Goal: Find specific page/section: Find specific page/section

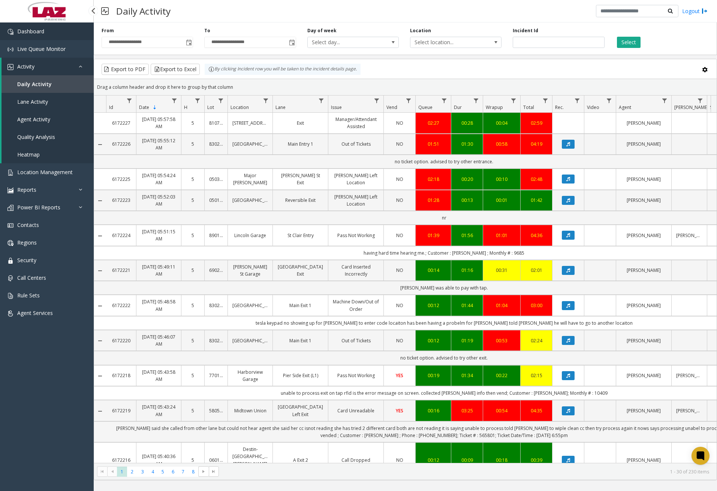
click at [53, 34] on link "Dashboard" at bounding box center [47, 31] width 94 height 18
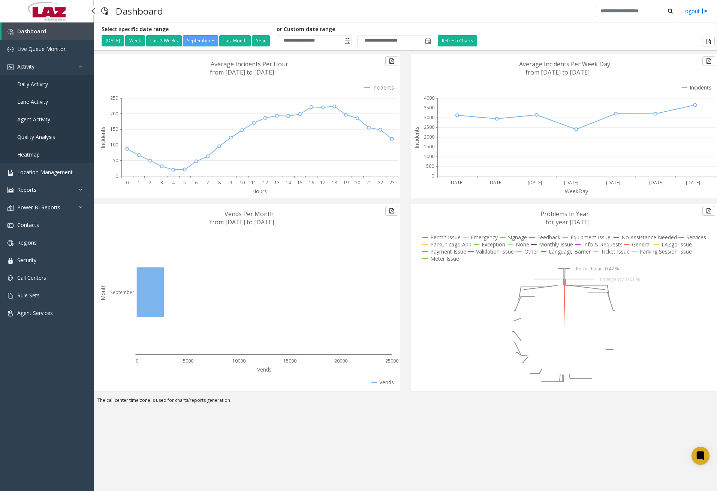
click at [39, 86] on span "Daily Activity" at bounding box center [32, 84] width 31 height 7
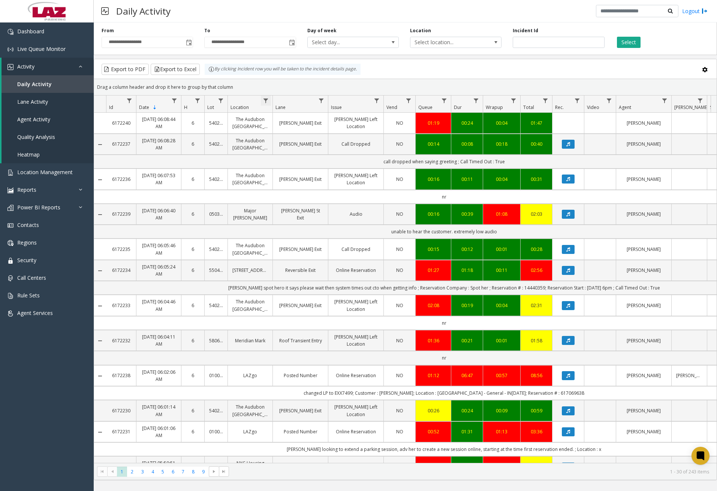
click at [265, 101] on span "Data table" at bounding box center [266, 101] width 6 height 6
click at [317, 137] on input "Location Filter" at bounding box center [298, 133] width 64 height 13
type input "******"
click at [320, 198] on button "Filter" at bounding box center [314, 202] width 31 height 16
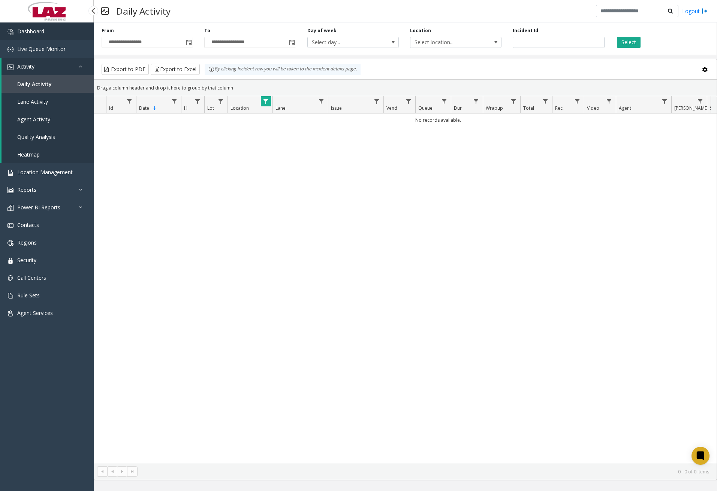
click at [66, 36] on link "Dashboard" at bounding box center [47, 31] width 94 height 18
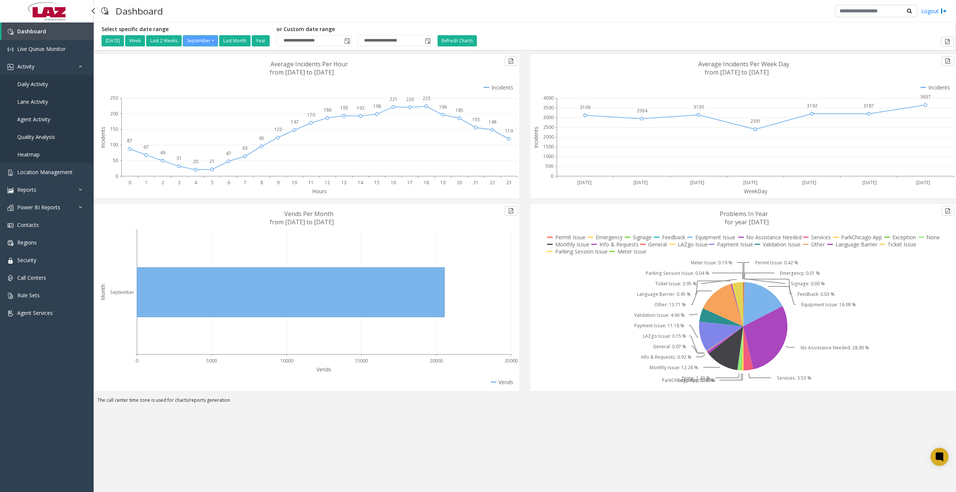
click at [43, 79] on link "Daily Activity" at bounding box center [47, 84] width 94 height 18
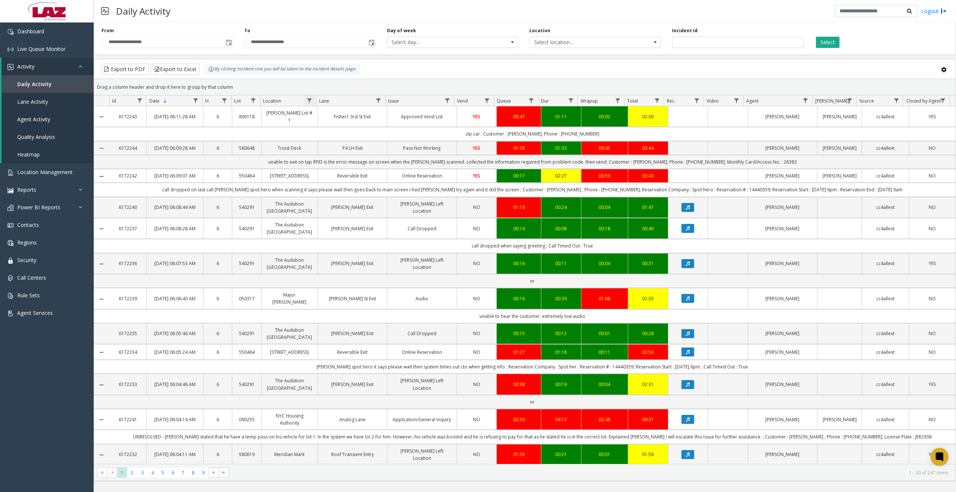
click at [310, 103] on span "Data table" at bounding box center [309, 101] width 6 height 6
click at [329, 130] on input "Location Filter" at bounding box center [342, 133] width 64 height 13
type input "********"
click at [364, 204] on button "Filter" at bounding box center [358, 202] width 31 height 16
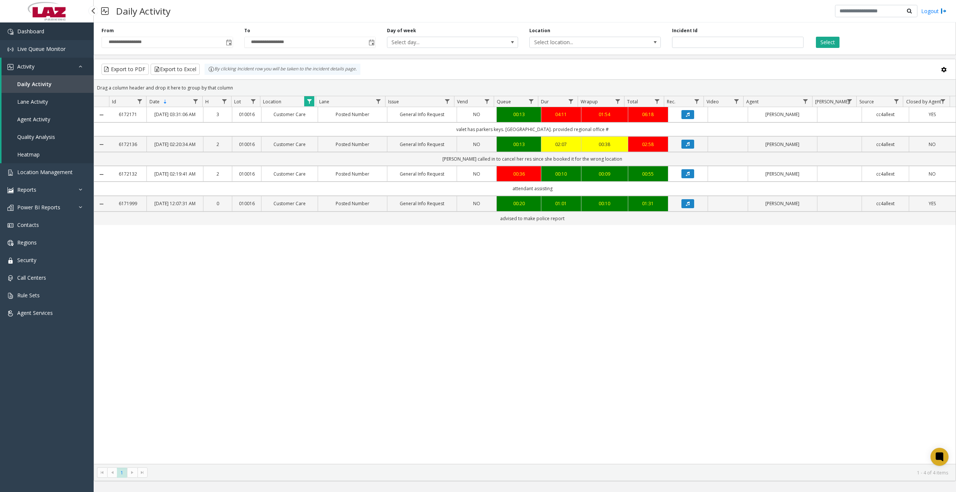
click at [51, 33] on link "Dashboard" at bounding box center [47, 31] width 94 height 18
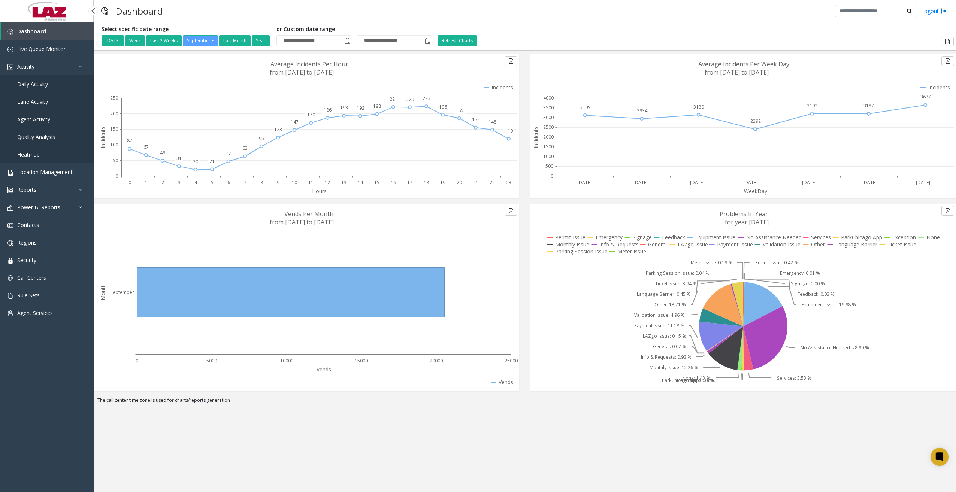
click at [45, 85] on span "Daily Activity" at bounding box center [32, 84] width 31 height 7
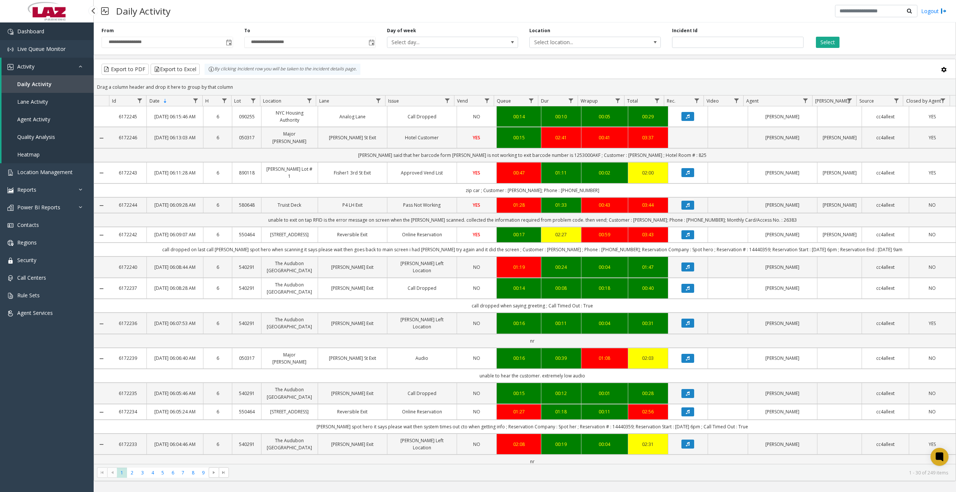
click at [22, 34] on span "Dashboard" at bounding box center [30, 31] width 27 height 7
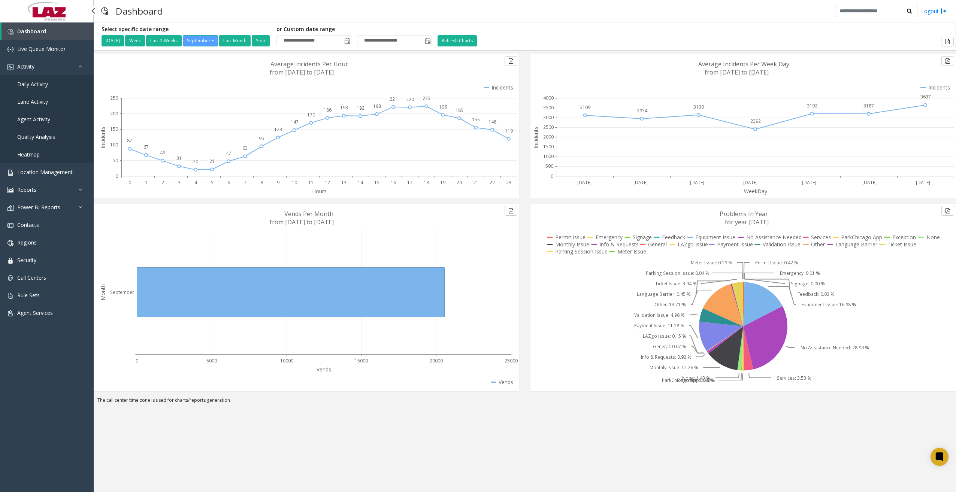
click at [42, 88] on link "Daily Activity" at bounding box center [47, 84] width 94 height 18
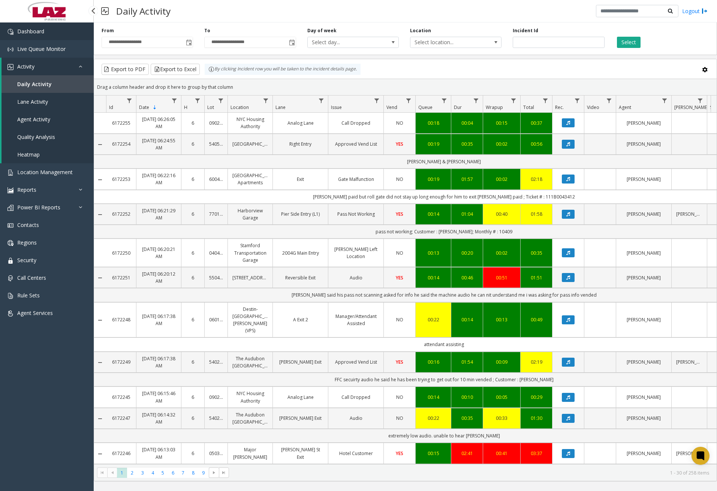
click at [49, 35] on link "Dashboard" at bounding box center [47, 31] width 94 height 18
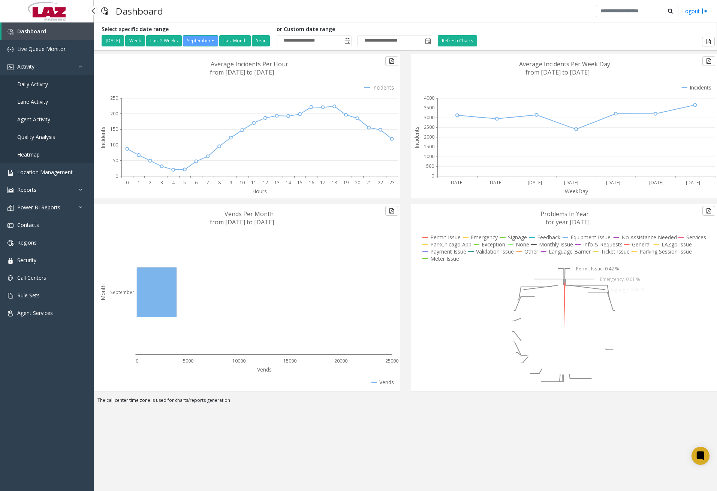
click at [37, 87] on span "Daily Activity" at bounding box center [32, 84] width 31 height 7
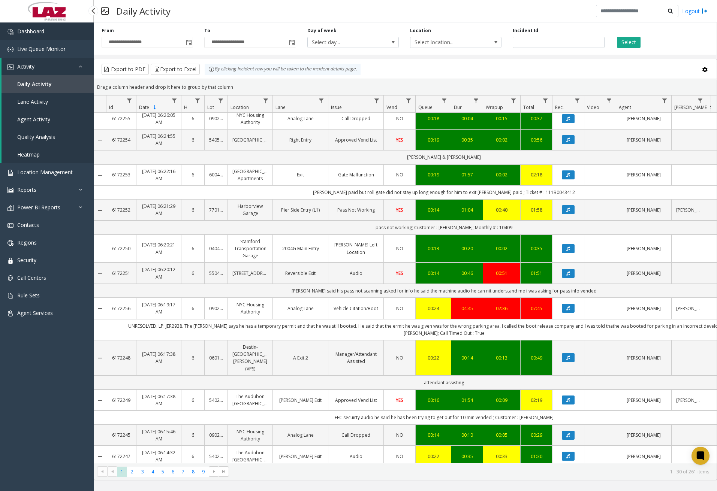
click at [44, 35] on link "Dashboard" at bounding box center [47, 31] width 94 height 18
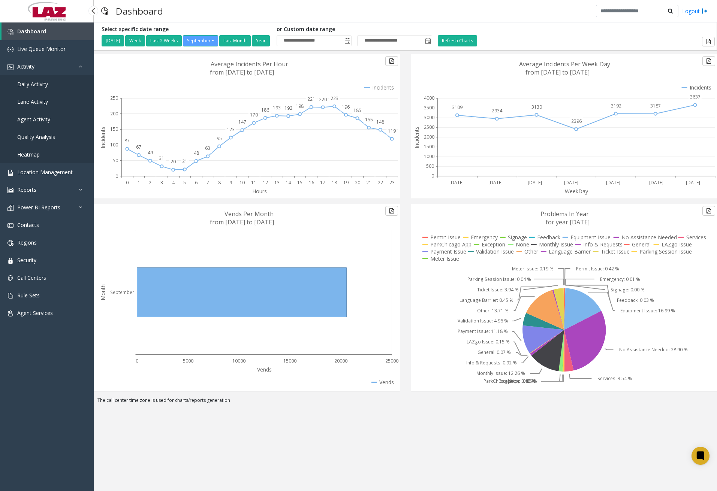
click at [44, 79] on link "Daily Activity" at bounding box center [47, 84] width 94 height 18
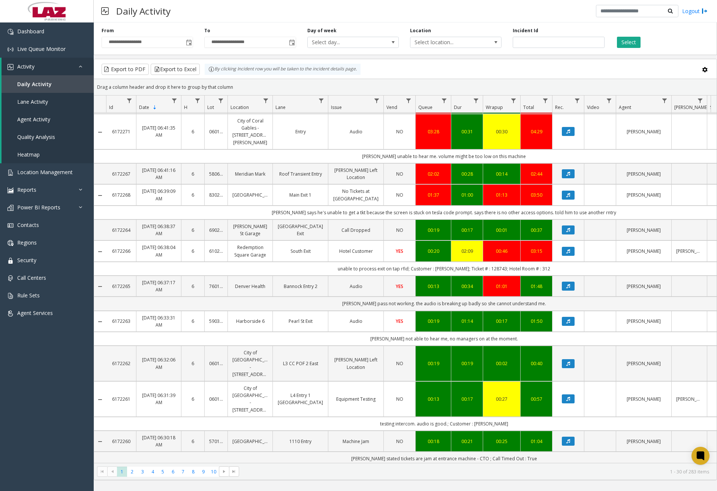
scroll to position [487, 0]
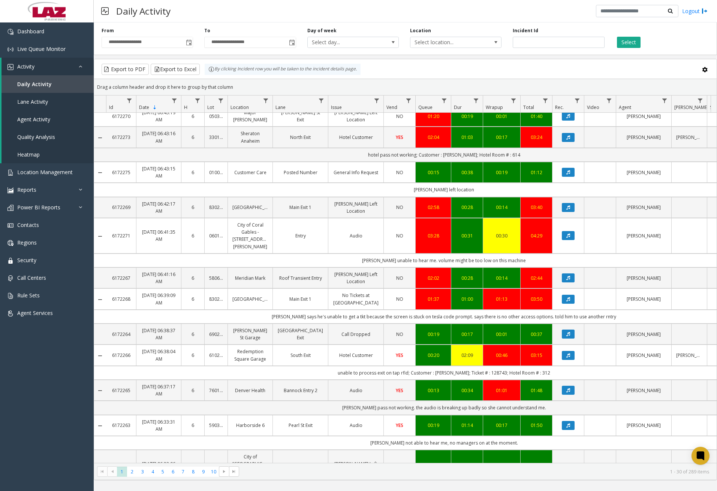
click at [367, 3] on div "Daily Activity Logout" at bounding box center [405, 11] width 623 height 22
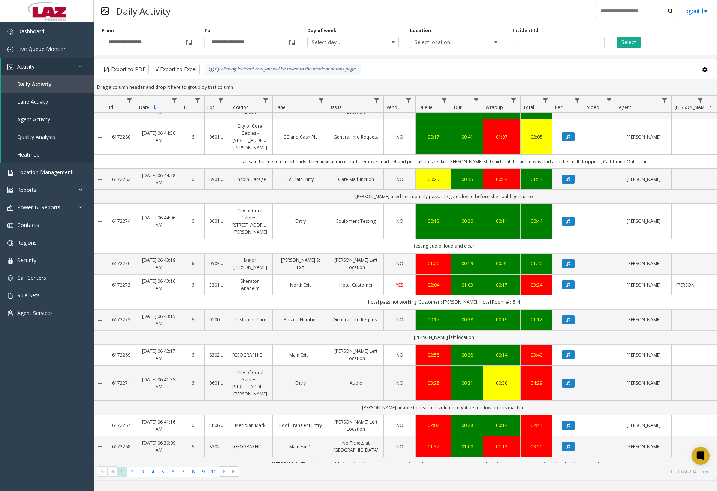
scroll to position [668, 0]
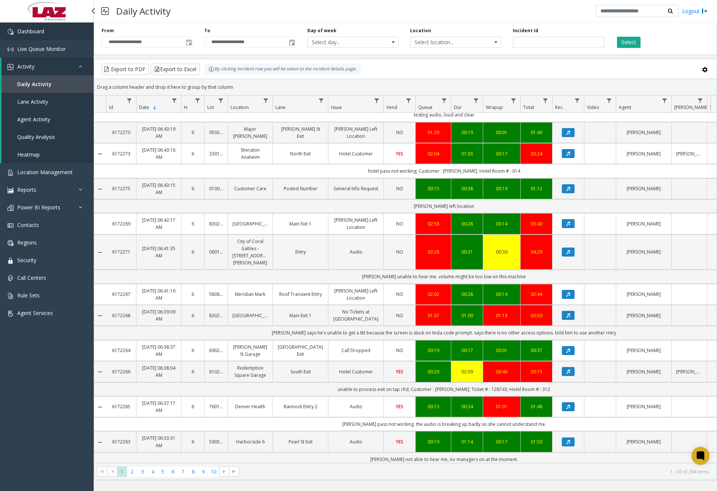
click at [58, 35] on link "Dashboard" at bounding box center [47, 31] width 94 height 18
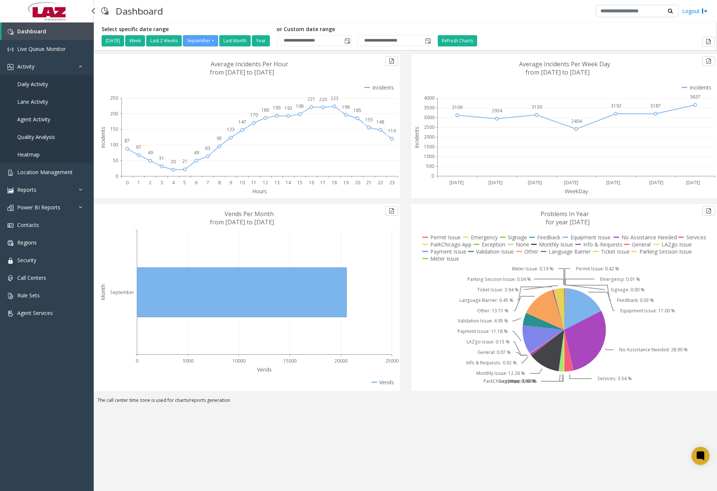
click at [30, 85] on span "Daily Activity" at bounding box center [32, 84] width 31 height 7
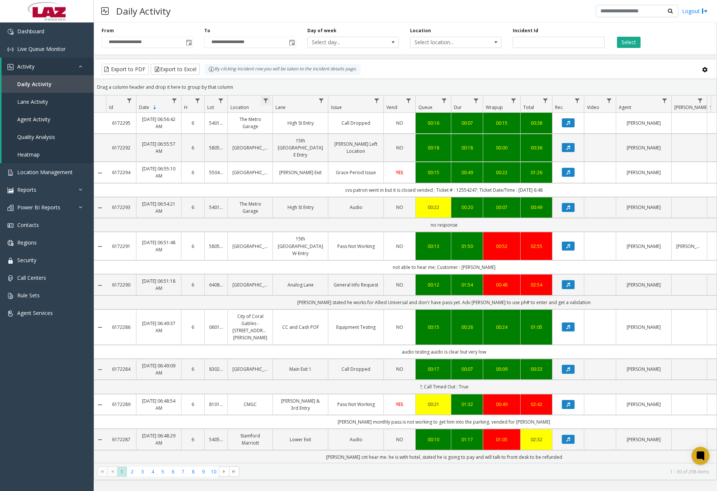
click at [267, 102] on span "Data table" at bounding box center [266, 101] width 6 height 6
click at [291, 130] on input "Location Filter" at bounding box center [298, 133] width 64 height 13
type input "******"
click at [315, 198] on button "Filter" at bounding box center [314, 202] width 31 height 16
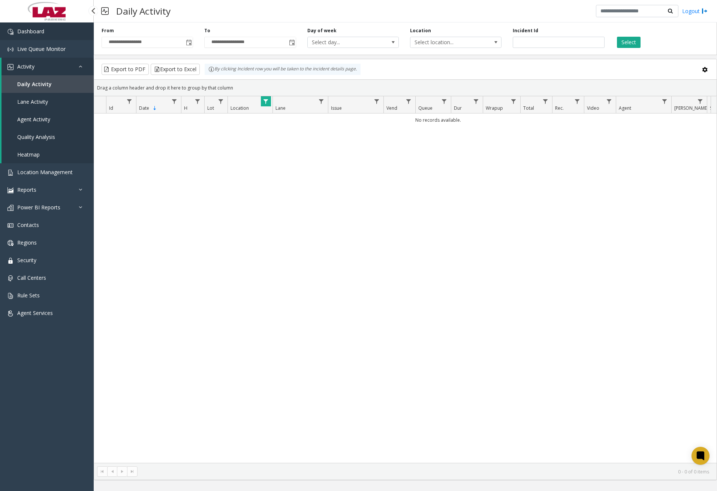
click at [52, 39] on link "Dashboard" at bounding box center [47, 31] width 94 height 18
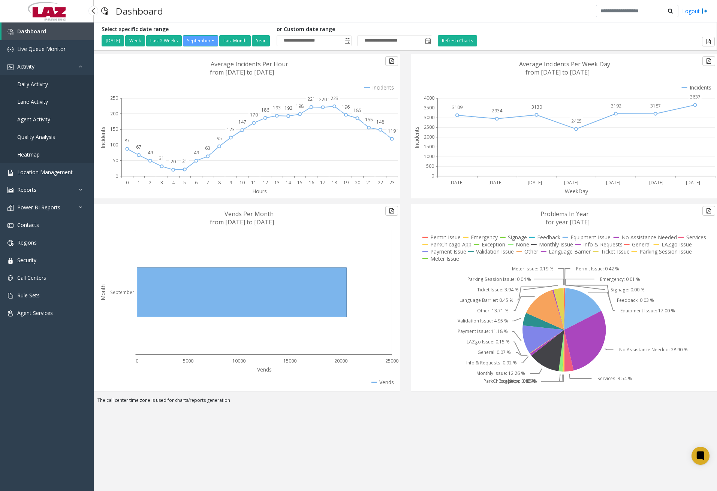
click at [51, 82] on link "Daily Activity" at bounding box center [47, 84] width 94 height 18
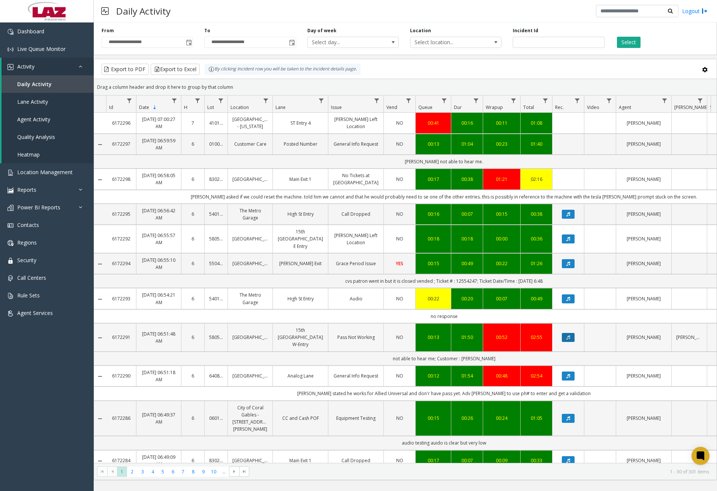
click at [573, 342] on button "Data table" at bounding box center [568, 337] width 13 height 9
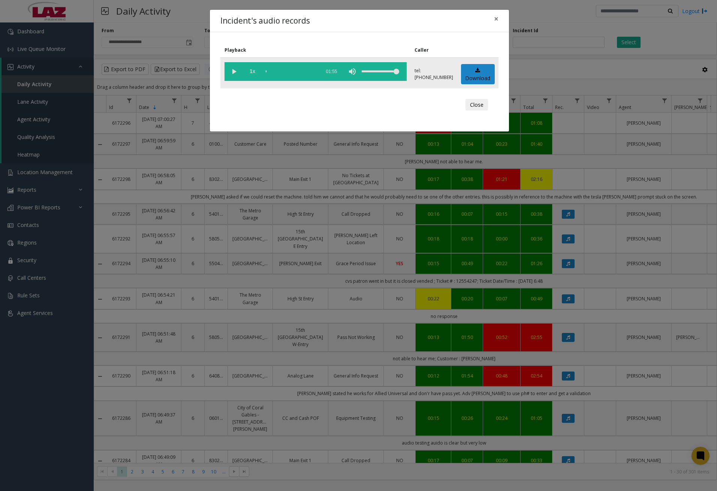
click at [230, 72] on vg-play-pause at bounding box center [233, 71] width 19 height 19
click at [272, 72] on div "scrub bar" at bounding box center [291, 71] width 51 height 19
click at [271, 72] on div "scrub bar" at bounding box center [291, 71] width 51 height 19
click at [270, 72] on div "scrub bar" at bounding box center [291, 71] width 51 height 19
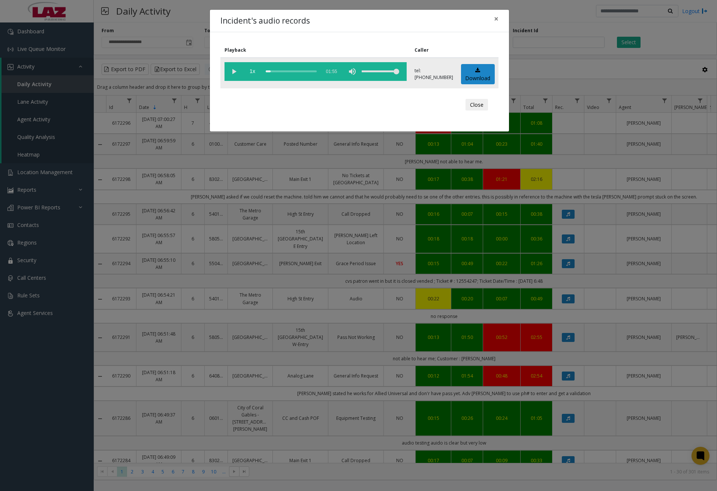
click at [233, 75] on vg-play-pause at bounding box center [233, 71] width 19 height 19
click at [234, 72] on vg-play-pause at bounding box center [233, 71] width 19 height 19
click at [495, 17] on span "×" at bounding box center [496, 18] width 4 height 10
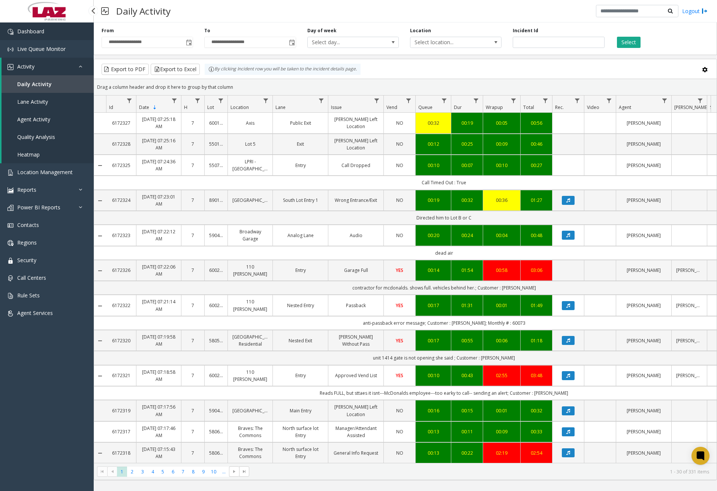
click at [45, 31] on link "Dashboard" at bounding box center [47, 31] width 94 height 18
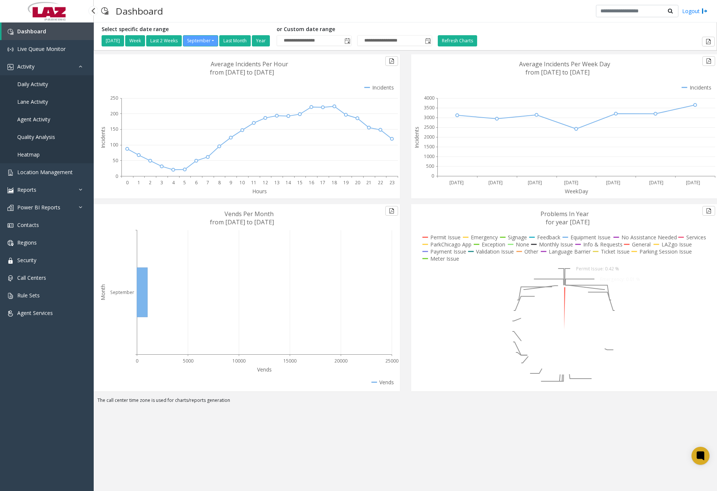
click at [45, 85] on span "Daily Activity" at bounding box center [32, 84] width 31 height 7
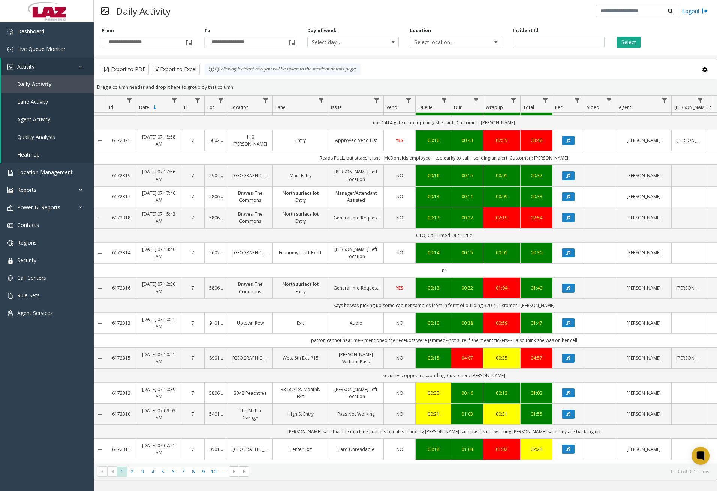
scroll to position [300, 0]
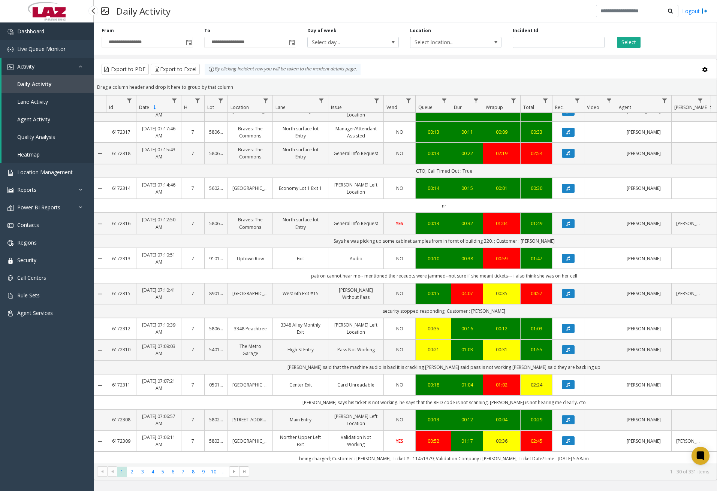
click at [57, 33] on link "Dashboard" at bounding box center [47, 31] width 94 height 18
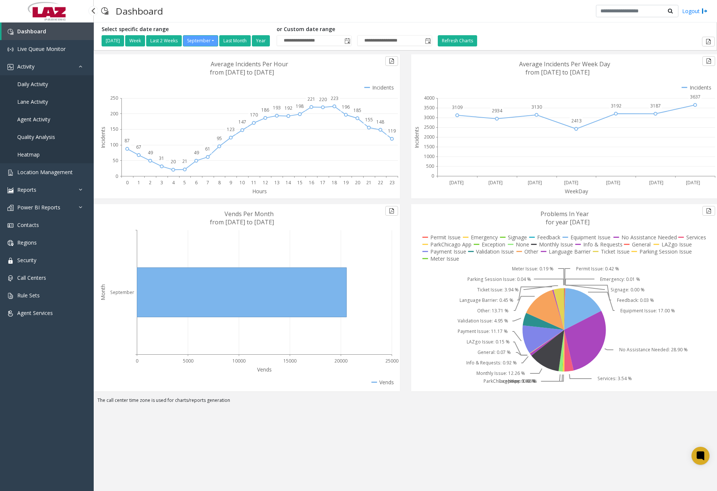
click at [37, 82] on span "Daily Activity" at bounding box center [32, 84] width 31 height 7
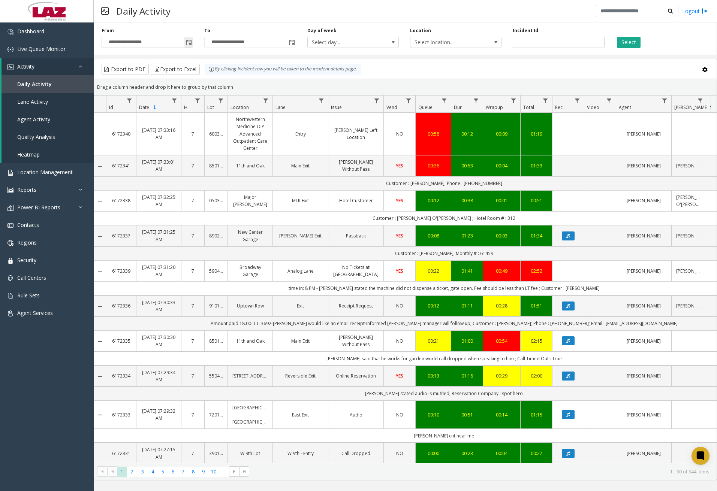
click at [188, 45] on span "Toggle popup" at bounding box center [189, 43] width 6 height 6
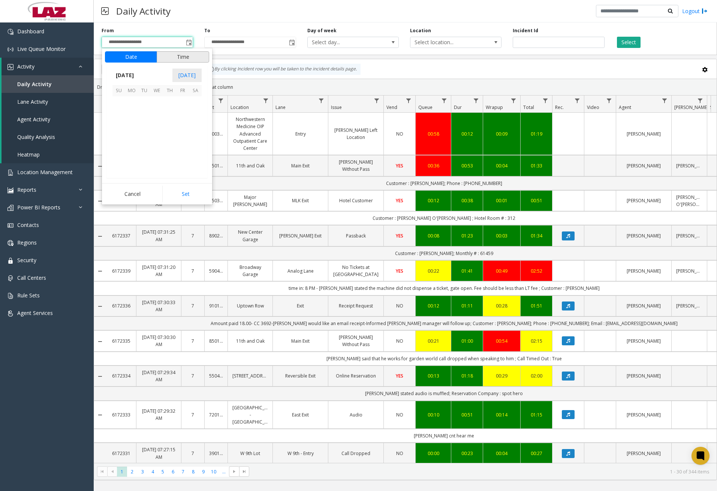
scroll to position [134464, 0]
click at [145, 143] on span "23" at bounding box center [144, 140] width 13 height 13
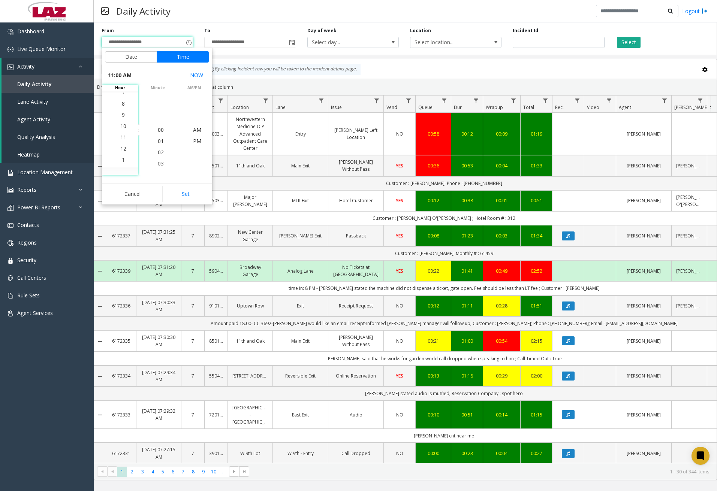
scroll to position [124, 0]
click at [120, 129] on span "11" at bounding box center [123, 129] width 6 height 7
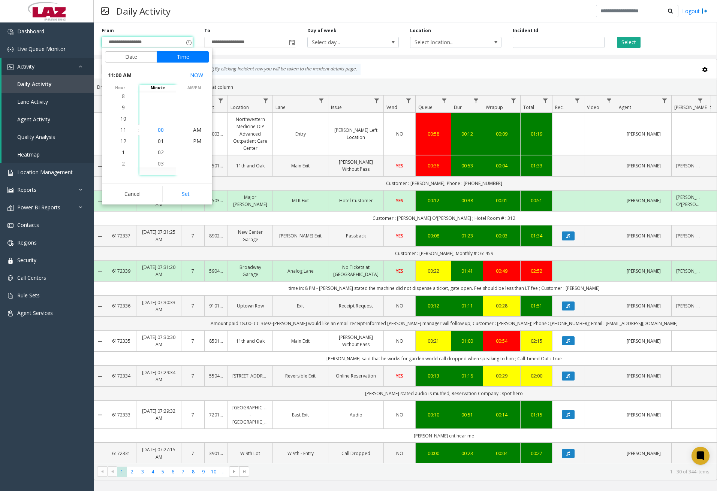
click at [158, 129] on span "00" at bounding box center [161, 129] width 6 height 7
click at [195, 141] on span "PM" at bounding box center [197, 140] width 8 height 7
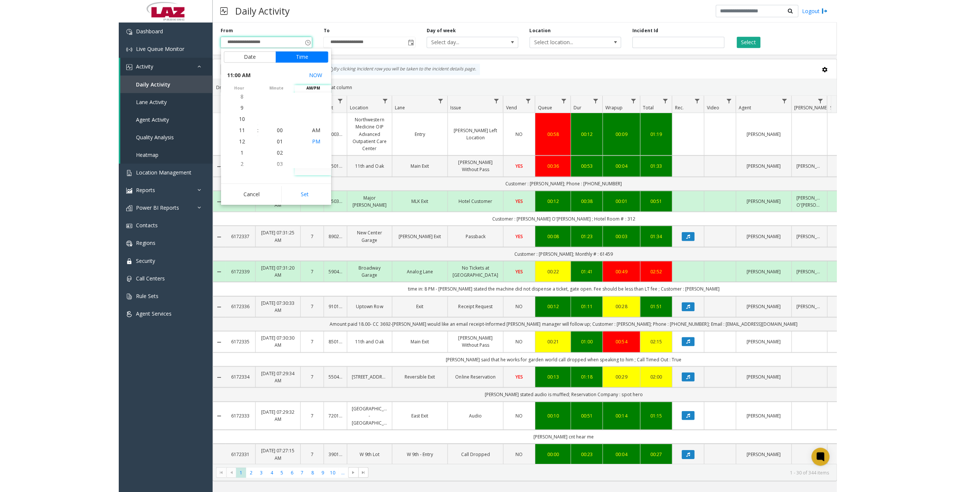
scroll to position [11, 0]
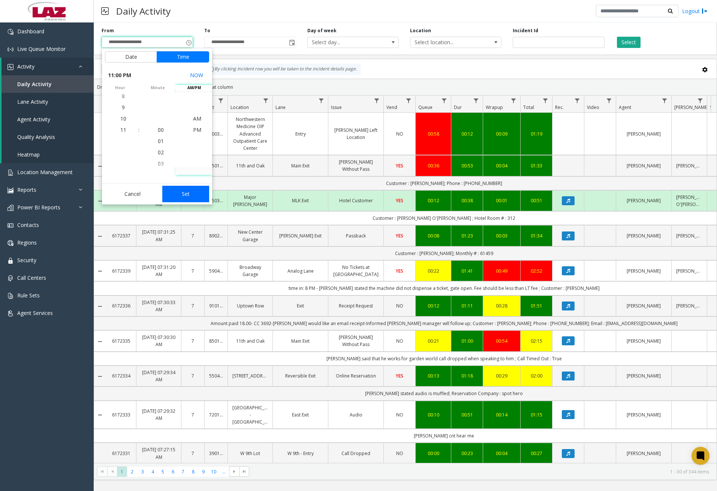
click at [188, 192] on button "Set" at bounding box center [185, 194] width 47 height 16
type input "**********"
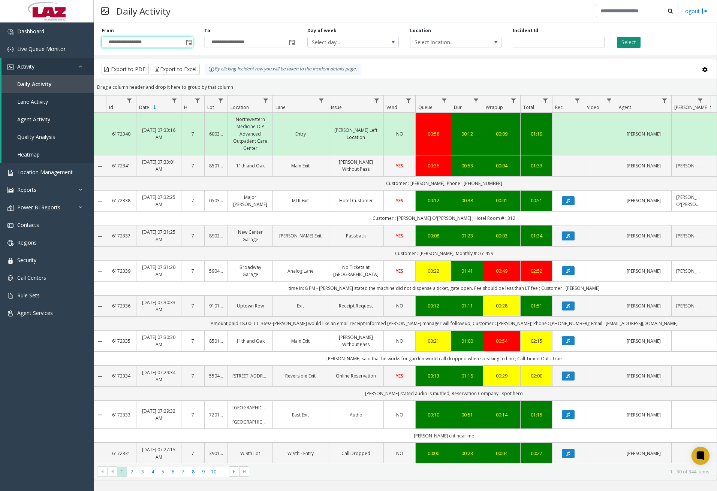
click at [631, 45] on button "Select" at bounding box center [629, 42] width 24 height 11
click at [266, 100] on span "Data table" at bounding box center [266, 101] width 6 height 6
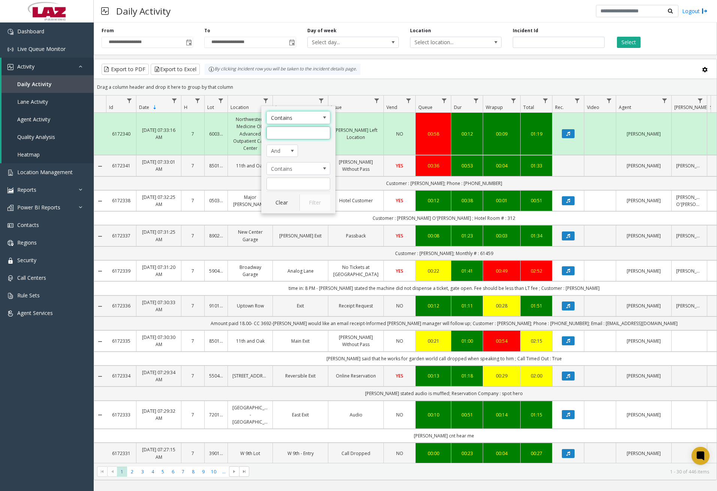
click at [276, 130] on input "Location Filter" at bounding box center [298, 133] width 64 height 13
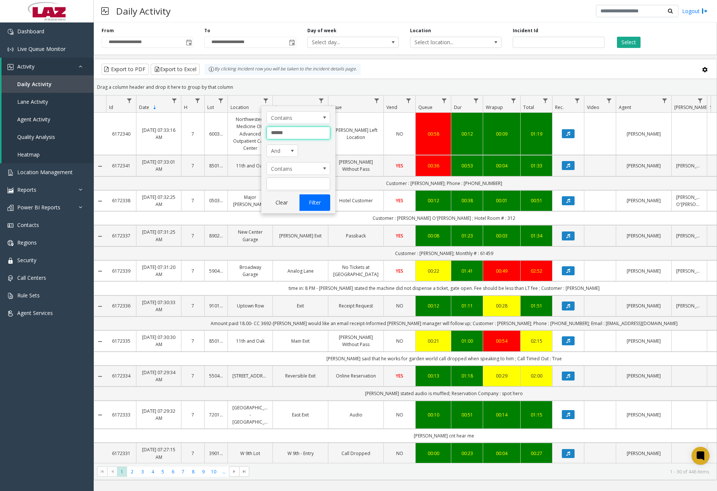
type input "******"
click at [317, 205] on button "Filter" at bounding box center [314, 202] width 31 height 16
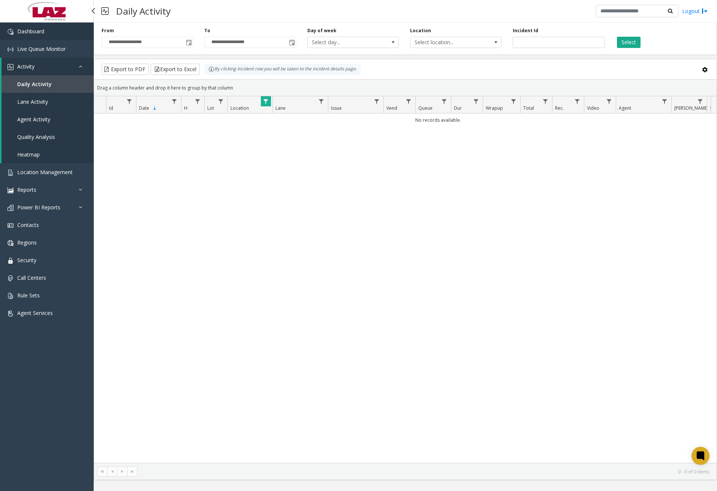
click at [26, 34] on span "Dashboard" at bounding box center [30, 31] width 27 height 7
